Goal: Task Accomplishment & Management: Manage account settings

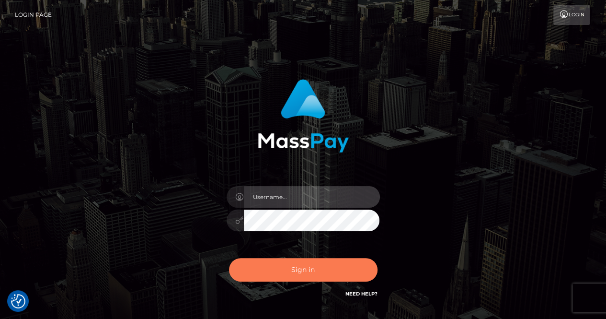
type input "renaoceo"
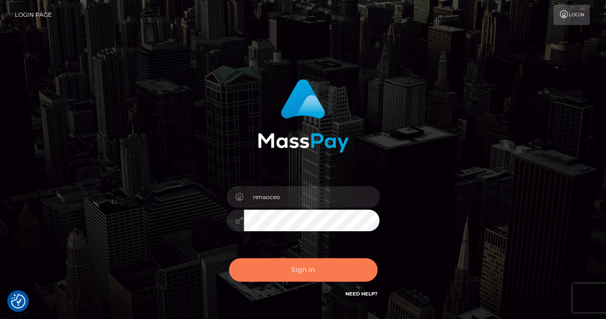
click at [293, 271] on button "Sign in" at bounding box center [303, 269] width 149 height 23
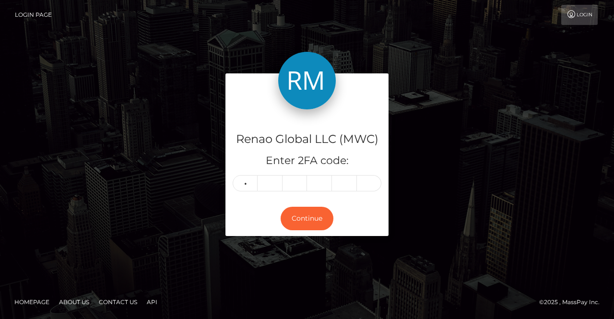
type input "9"
type input "5"
type input "8"
type input "4"
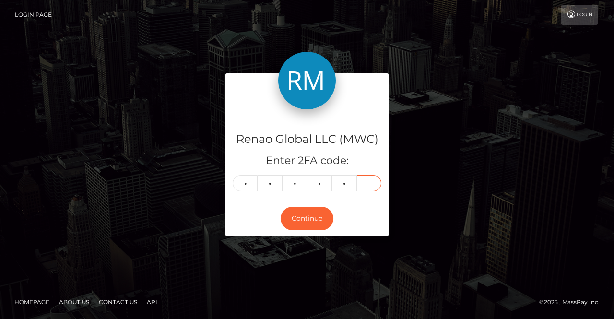
type input "2"
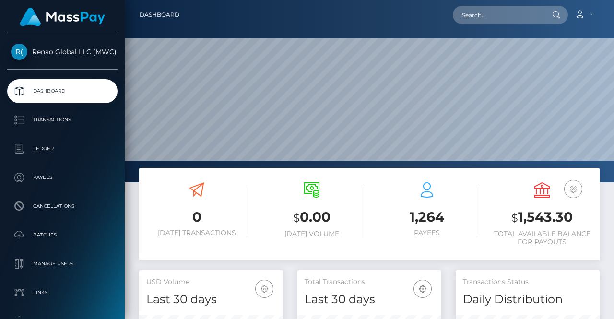
scroll to position [170, 144]
click at [592, 18] on link "Account" at bounding box center [583, 15] width 28 height 20
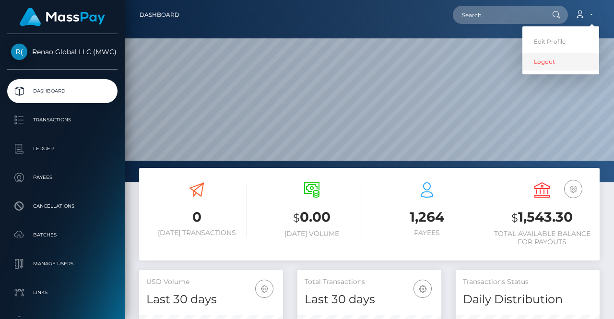
click at [548, 61] on link "Logout" at bounding box center [560, 62] width 77 height 18
